Goal: Task Accomplishment & Management: Manage account settings

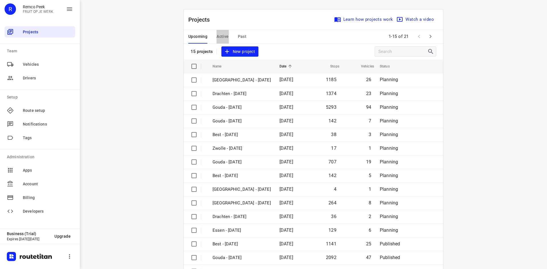
click at [223, 36] on span "Active" at bounding box center [223, 36] width 12 height 7
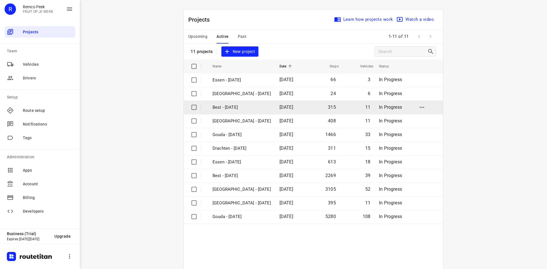
click at [250, 109] on p "Best - [DATE]" at bounding box center [242, 107] width 58 height 7
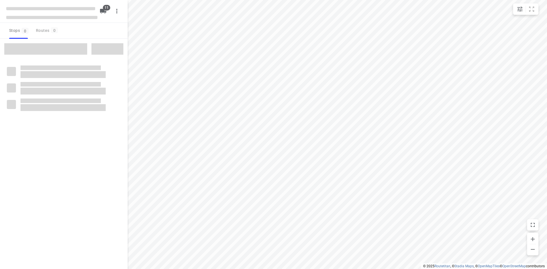
checkbox input "true"
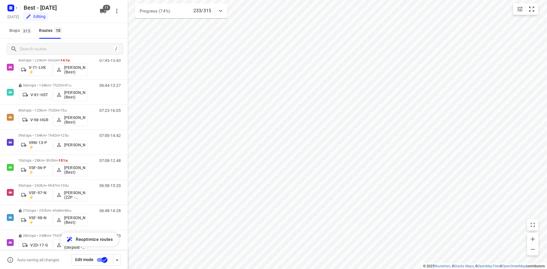
scroll to position [78, 0]
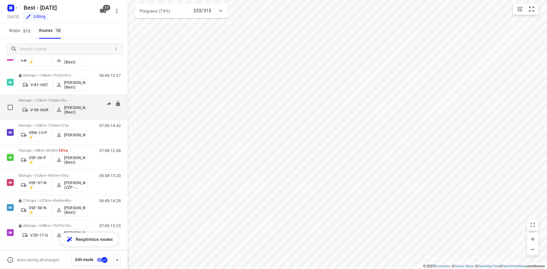
click at [79, 100] on p "40 stops • 123km • 7h20m • 75u" at bounding box center [53, 100] width 70 height 4
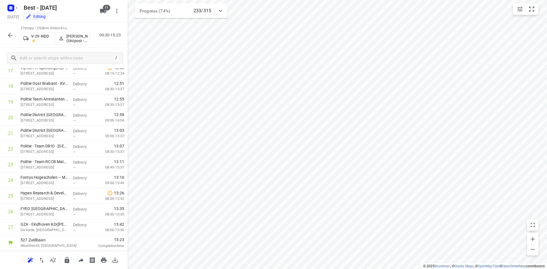
scroll to position [285, 0]
click at [9, 6] on rect "button" at bounding box center [10, 8] width 7 height 7
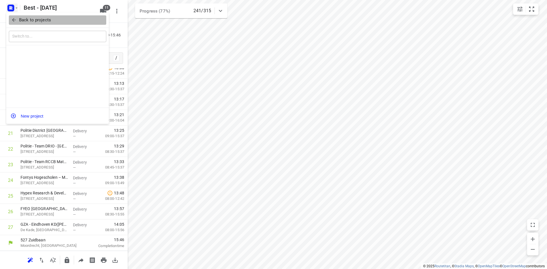
click at [35, 19] on p "Back to projects" at bounding box center [35, 20] width 32 height 7
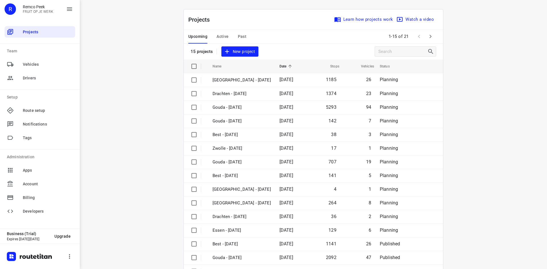
click at [225, 33] on span "Active" at bounding box center [223, 36] width 12 height 7
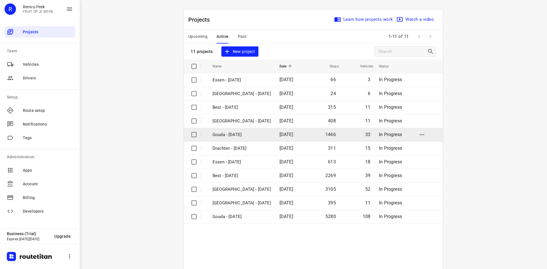
click at [250, 138] on p "Gouda - [DATE]" at bounding box center [242, 135] width 58 height 7
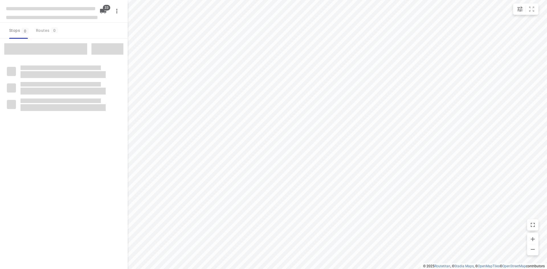
checkbox input "true"
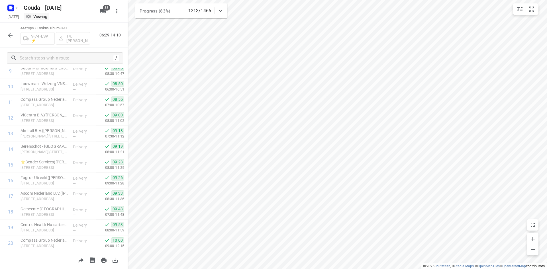
scroll to position [158, 0]
click at [8, 35] on icon "button" at bounding box center [10, 35] width 7 height 7
